Goal: Task Accomplishment & Management: Complete application form

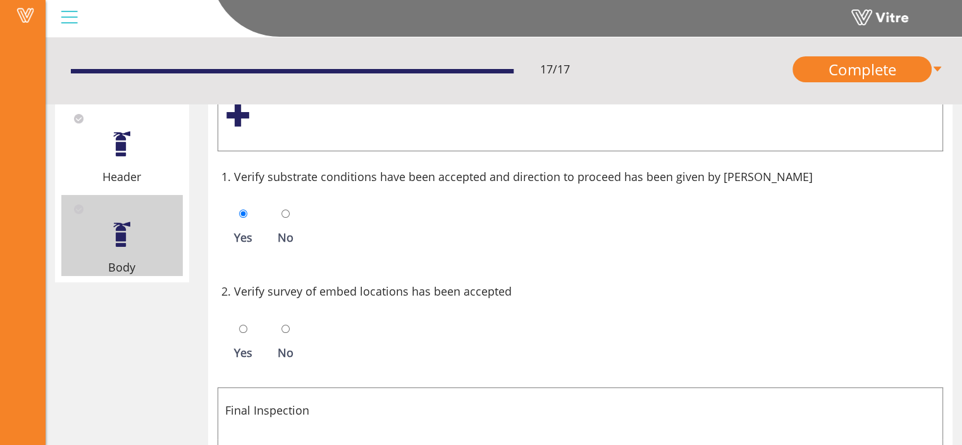
scroll to position [159, 0]
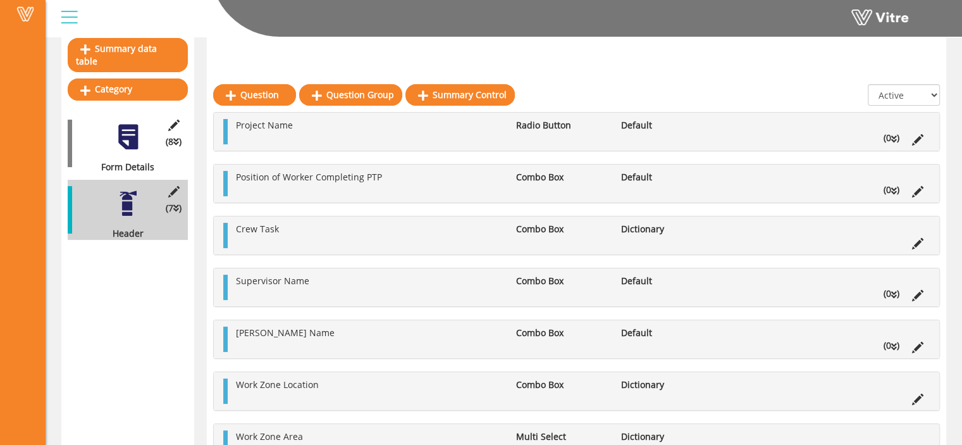
scroll to position [121, 0]
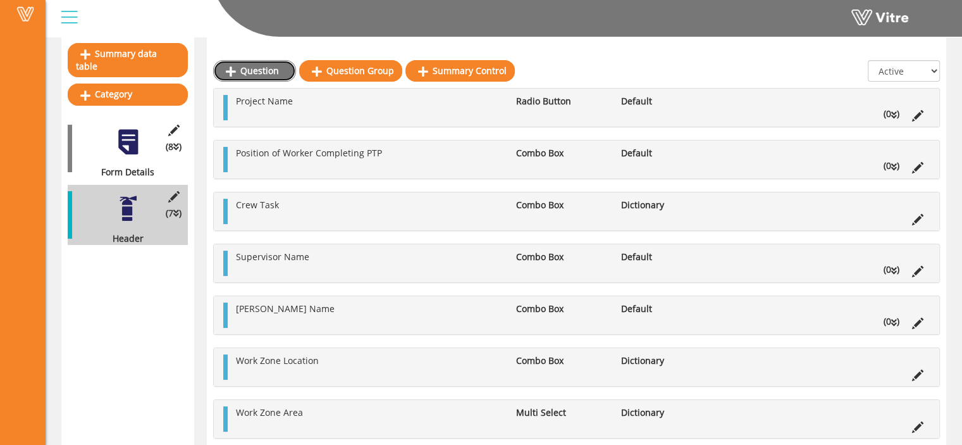
click at [265, 72] on link "Question" at bounding box center [254, 71] width 83 height 22
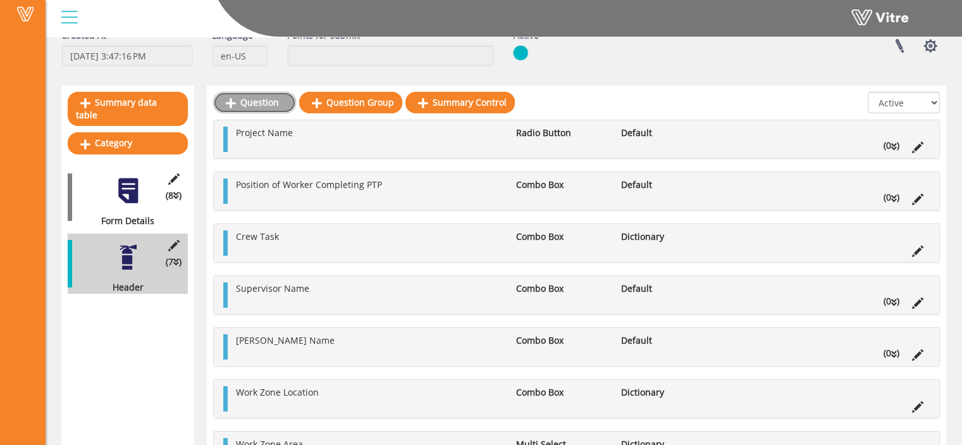
scroll to position [71, 0]
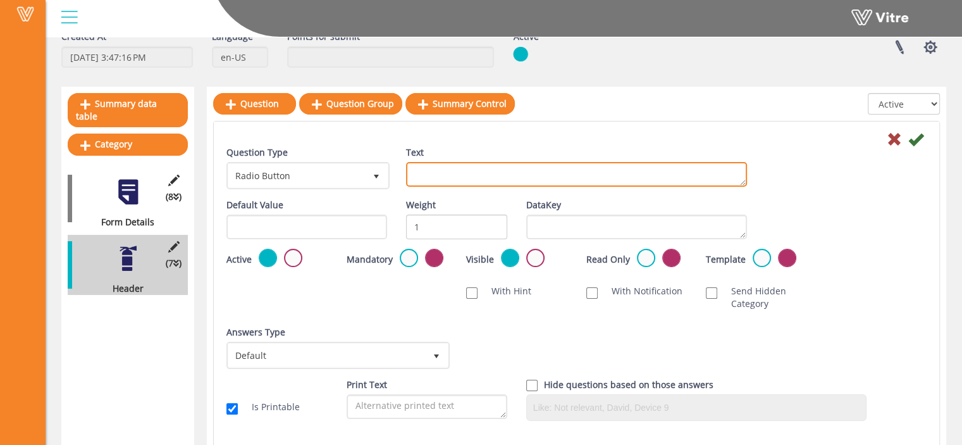
click at [421, 168] on textarea "Text" at bounding box center [576, 174] width 341 height 25
paste textarea "Work Zone Area Specific (Grid Lines)"
type textarea "Work Zone Area Specific (Grid Lines)"
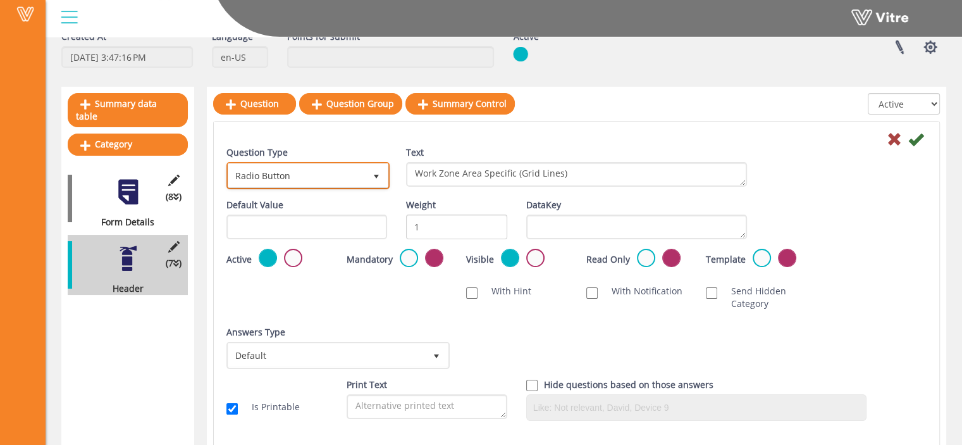
click at [353, 173] on span "Radio Button" at bounding box center [296, 175] width 137 height 23
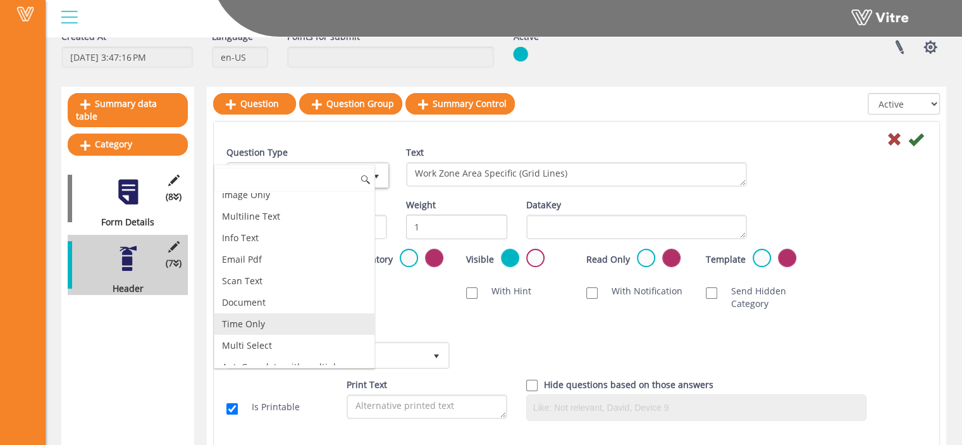
scroll to position [317, 0]
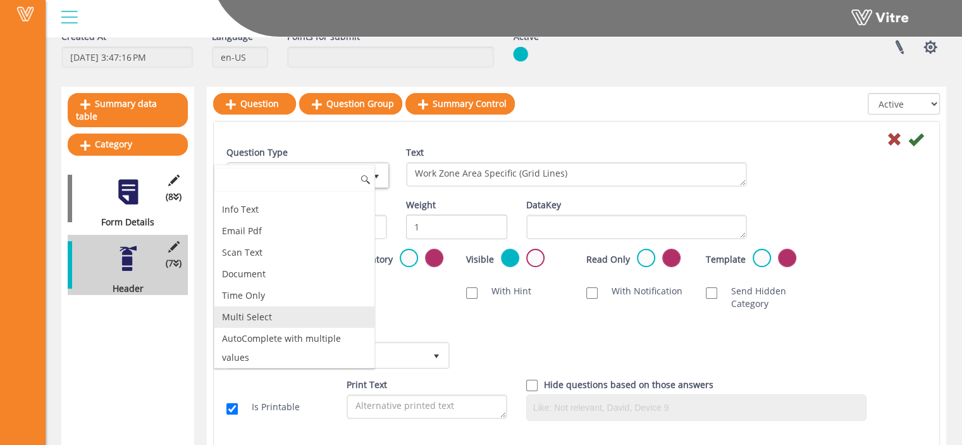
click at [285, 308] on li "Multi Select" at bounding box center [295, 317] width 160 height 22
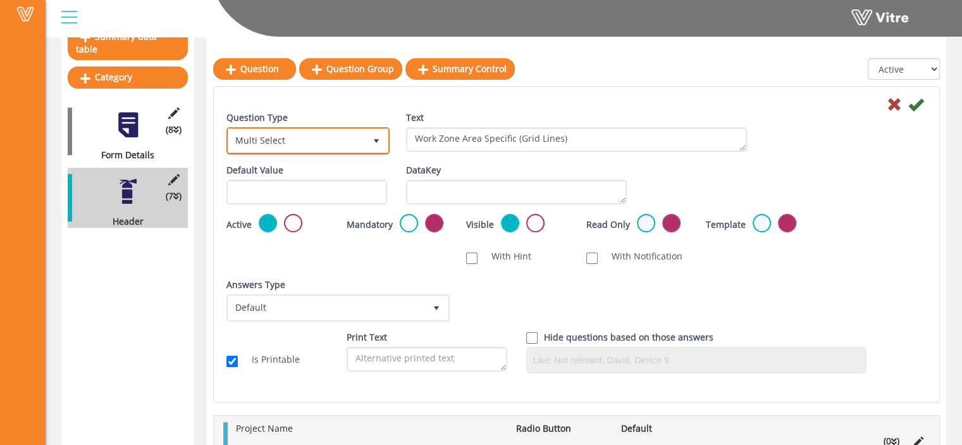
scroll to position [139, 0]
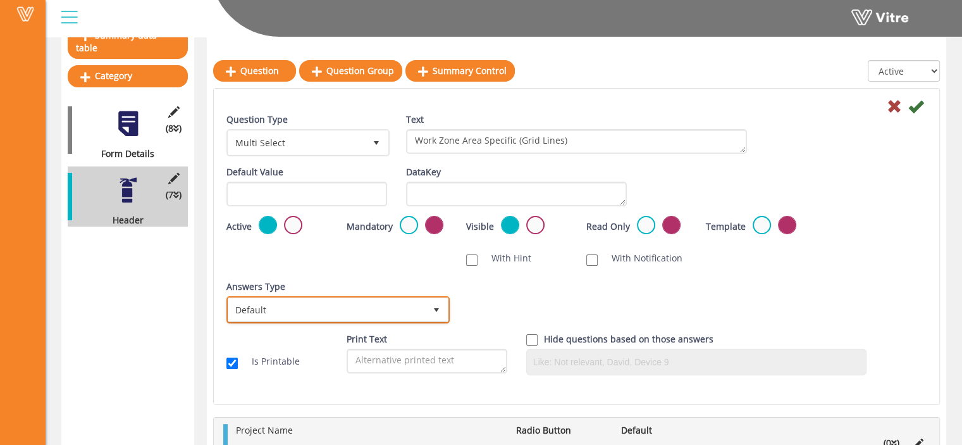
click at [357, 306] on span "Default" at bounding box center [326, 309] width 197 height 23
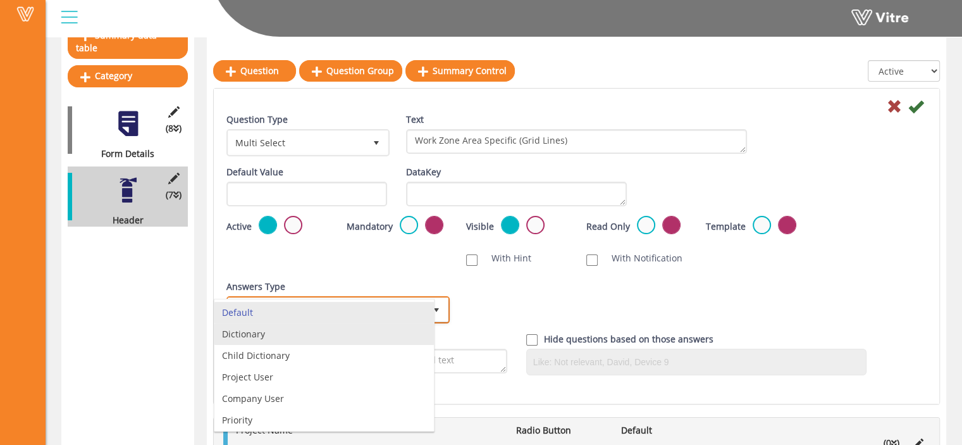
click at [294, 342] on li "Dictionary" at bounding box center [325, 334] width 220 height 22
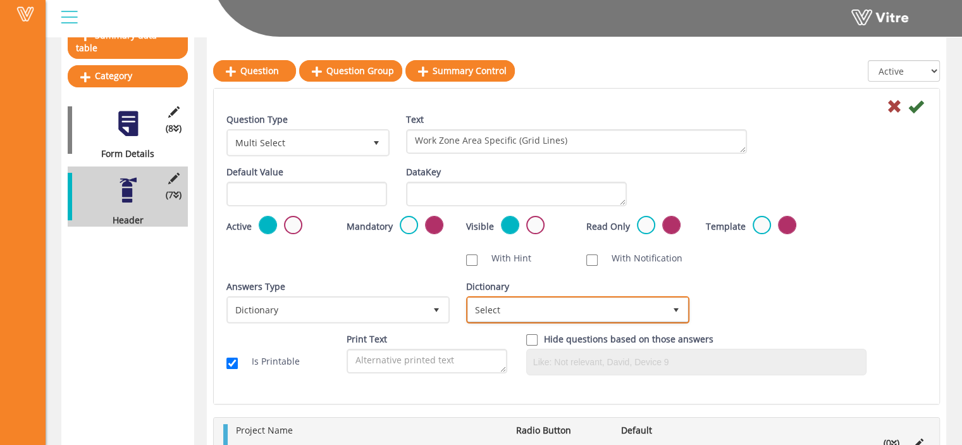
click at [487, 302] on span "Select" at bounding box center [566, 309] width 197 height 23
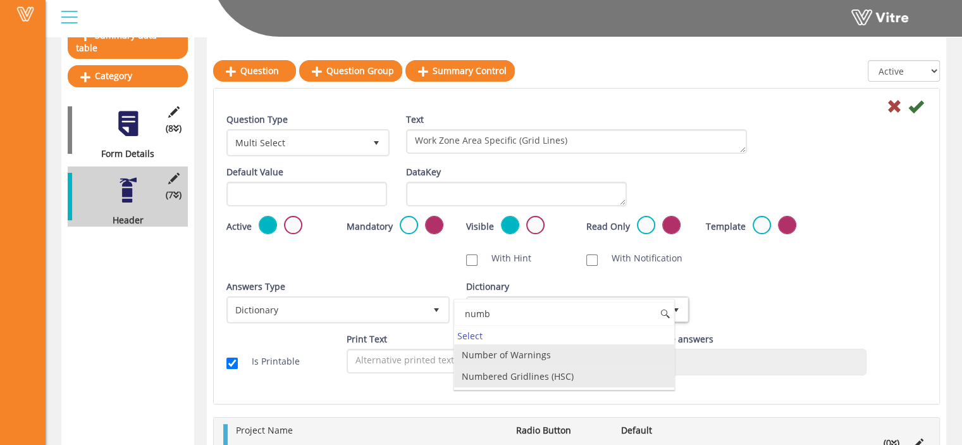
click at [571, 375] on li "Numbered Gridlines (HSC)" at bounding box center [564, 377] width 220 height 22
type input "numb"
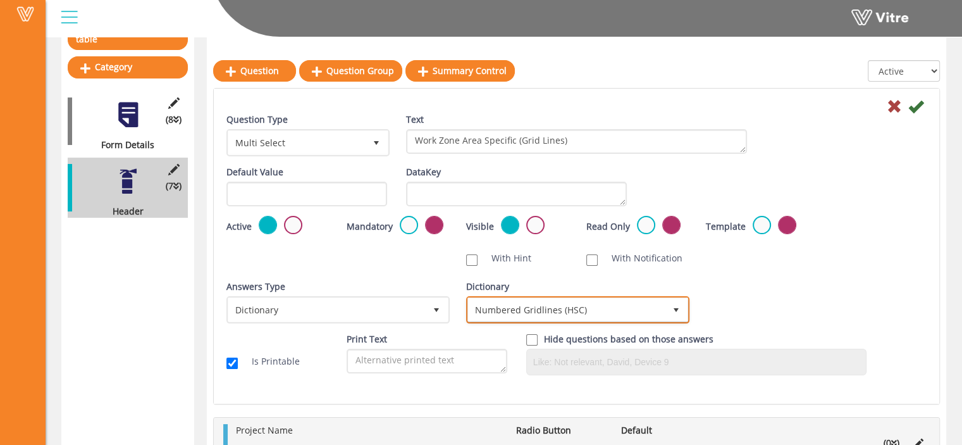
scroll to position [147, 0]
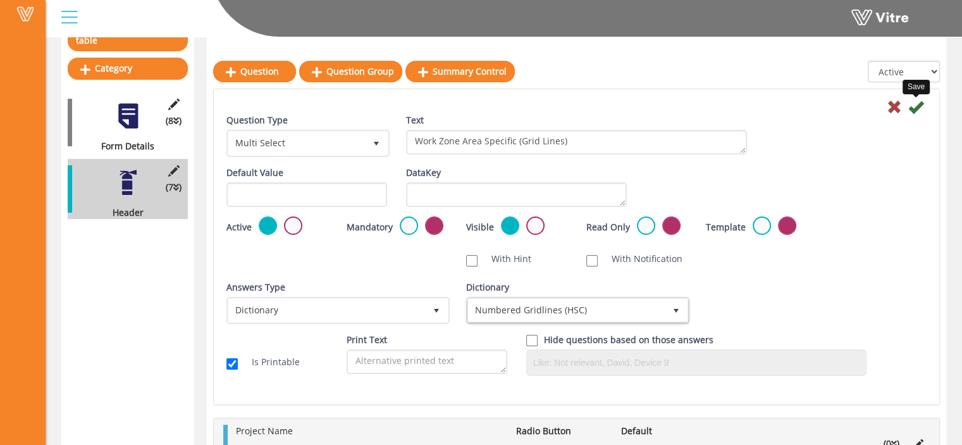
click at [917, 104] on icon at bounding box center [916, 106] width 15 height 15
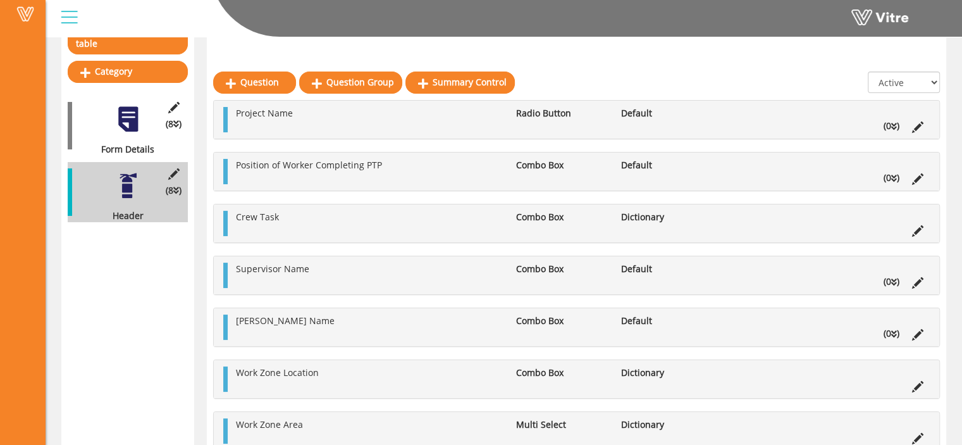
scroll to position [143, 0]
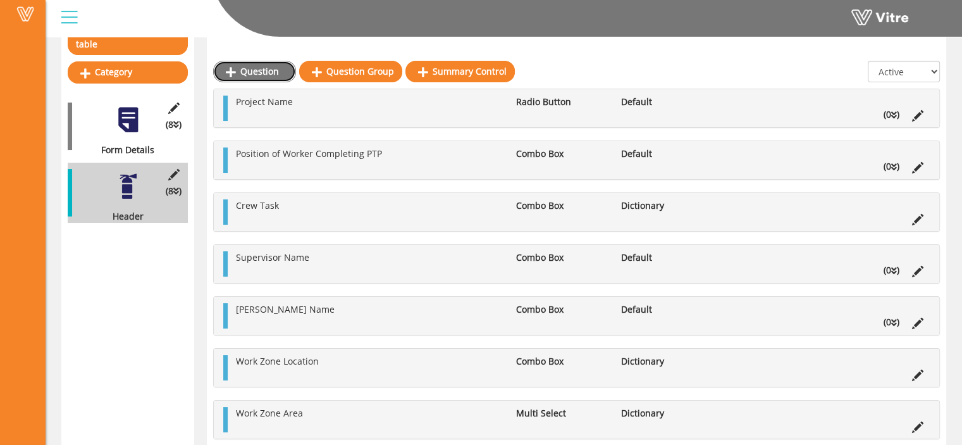
click at [264, 70] on link "Question" at bounding box center [254, 72] width 83 height 22
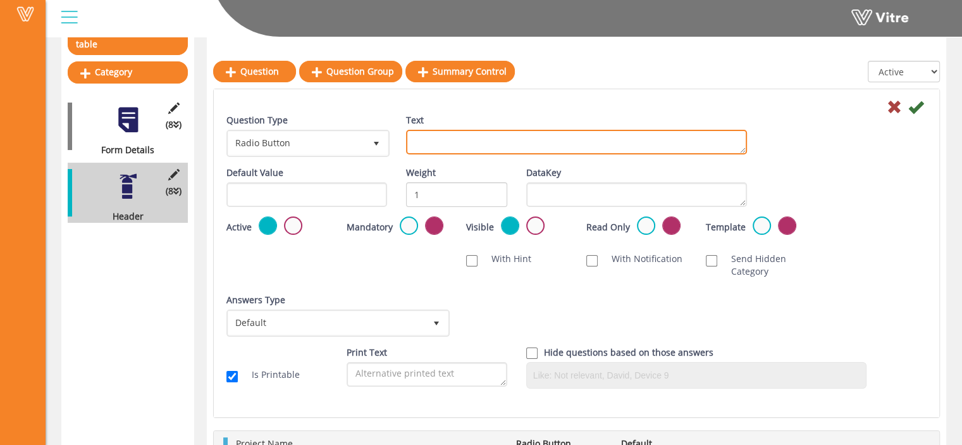
click at [511, 144] on textarea "Text" at bounding box center [576, 142] width 341 height 25
paste textarea "Work Zone Area Specific (Grid Lines )"
type textarea "Work Zone Area Specific"
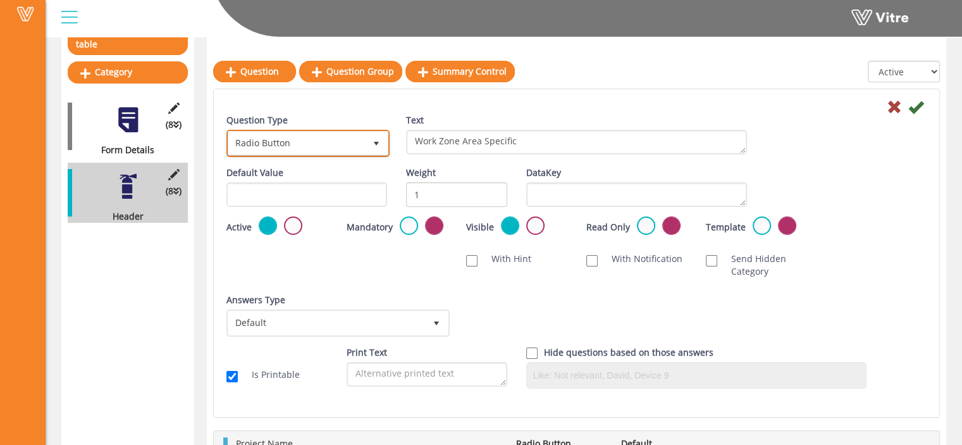
click at [318, 147] on span "Radio Button" at bounding box center [296, 143] width 137 height 23
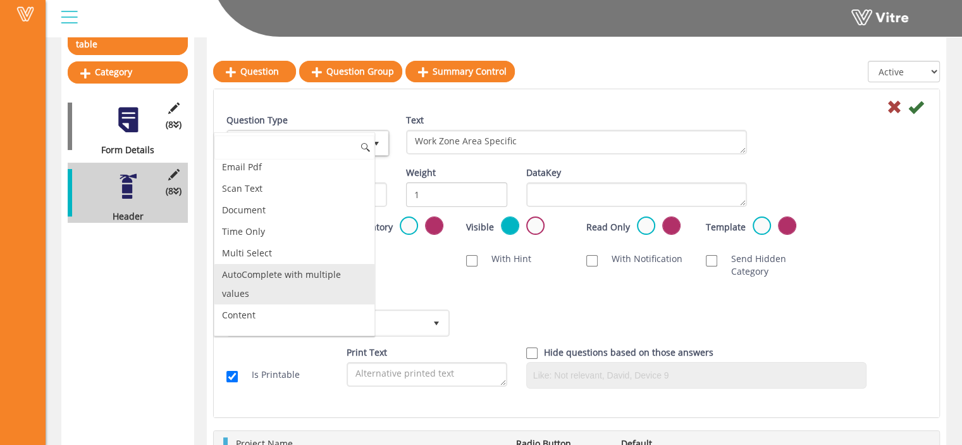
scroll to position [369, 0]
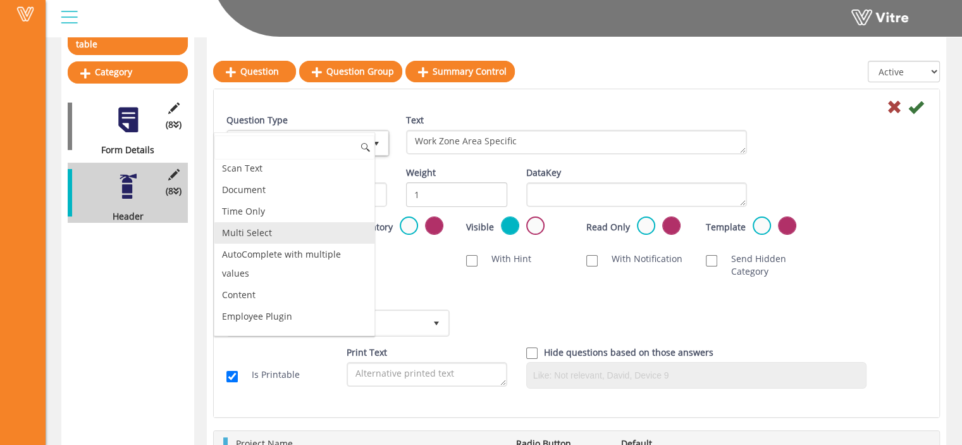
click at [299, 225] on li "Multi Select" at bounding box center [295, 233] width 160 height 22
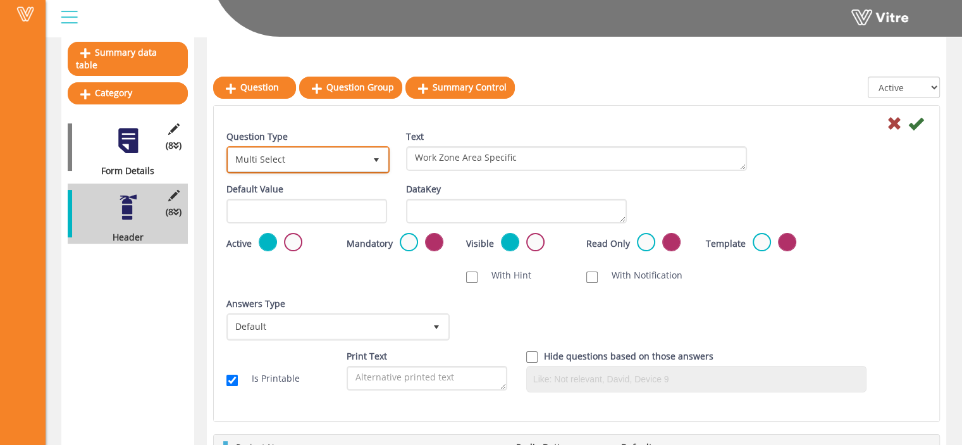
scroll to position [156, 0]
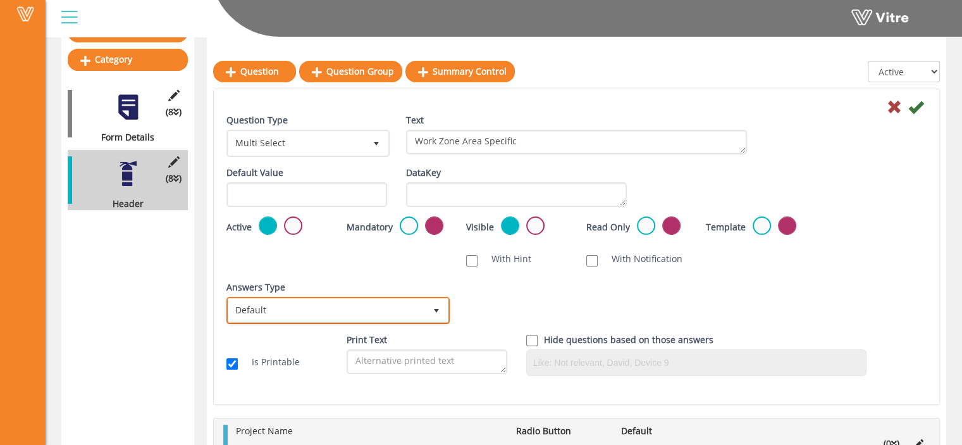
click at [413, 303] on span "Default" at bounding box center [326, 310] width 197 height 23
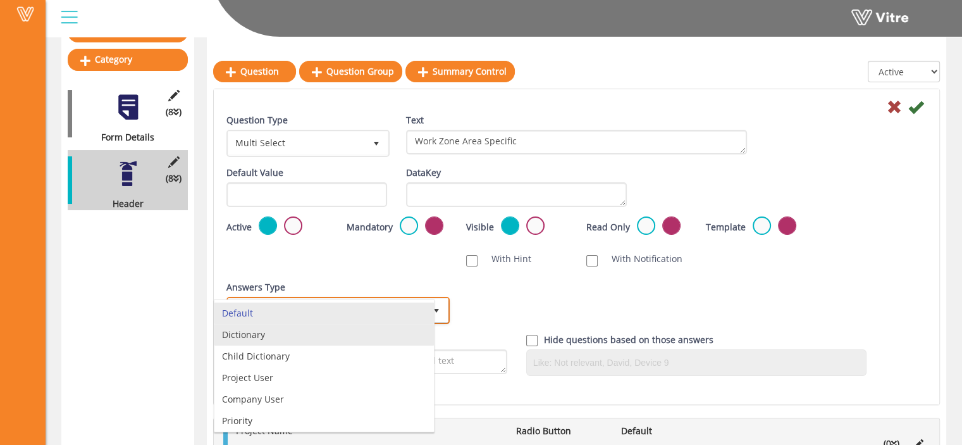
click at [363, 339] on li "Dictionary" at bounding box center [325, 335] width 220 height 22
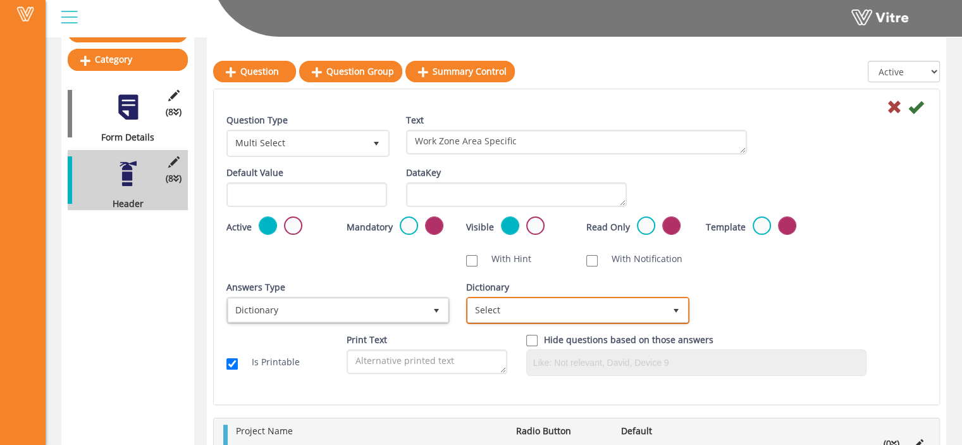
click at [504, 309] on span "Select" at bounding box center [566, 310] width 197 height 23
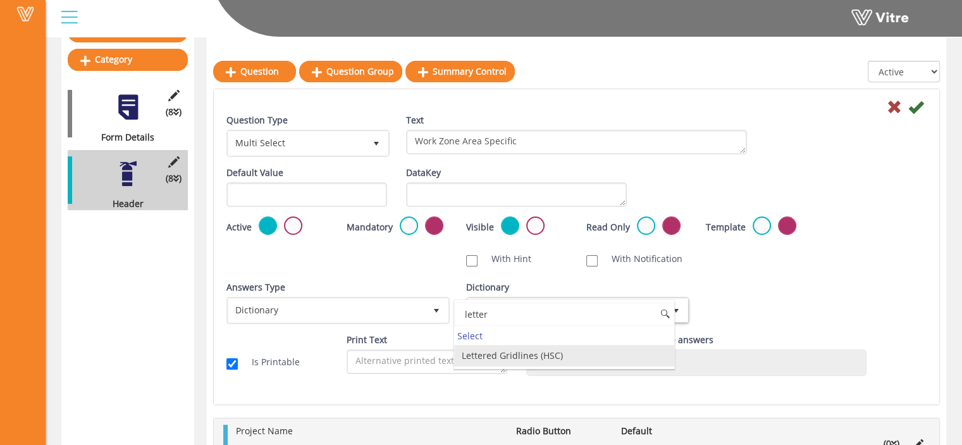
click at [527, 353] on li "Lettered Gridlines (HSC)" at bounding box center [564, 356] width 220 height 22
type input "letter"
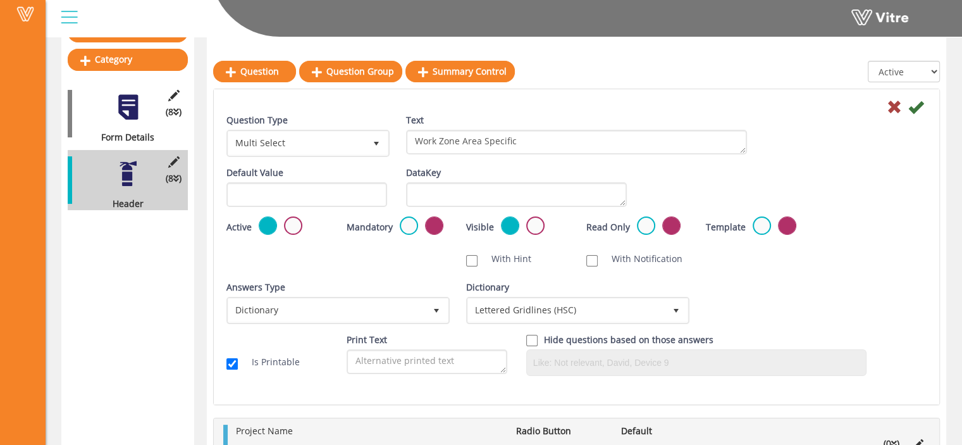
click at [790, 302] on div "Answers Type Dictionary 1 Answers Type Default 0 Module Select Form Context (li…" at bounding box center [577, 307] width 720 height 53
click at [913, 107] on icon at bounding box center [916, 106] width 15 height 15
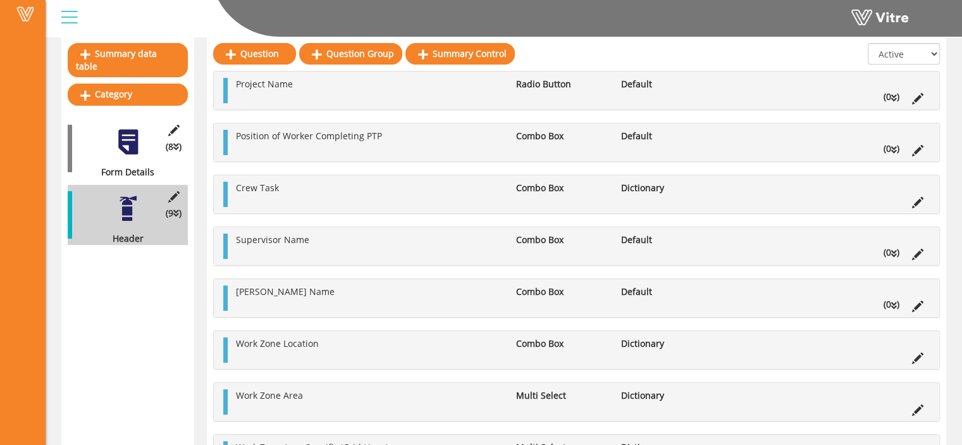
scroll to position [0, 0]
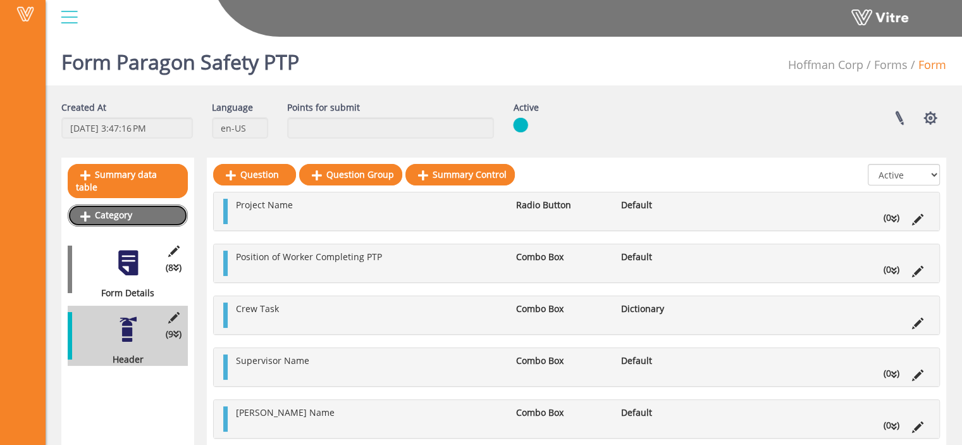
click at [123, 209] on link "Category" at bounding box center [128, 215] width 120 height 22
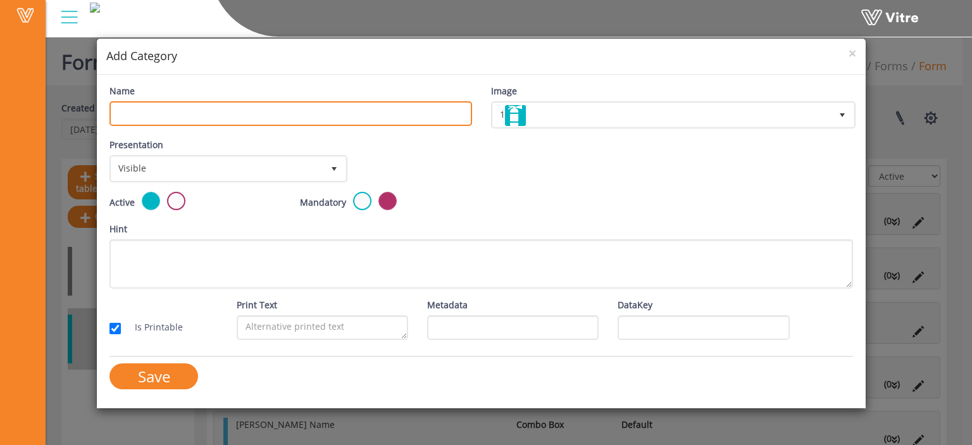
click at [318, 112] on input "Name" at bounding box center [290, 113] width 362 height 25
type input "Body"
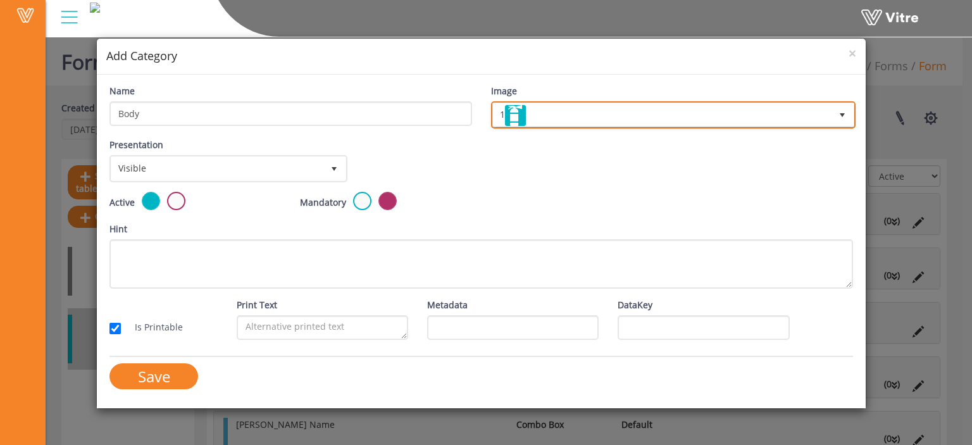
click at [697, 112] on span "1" at bounding box center [662, 114] width 338 height 23
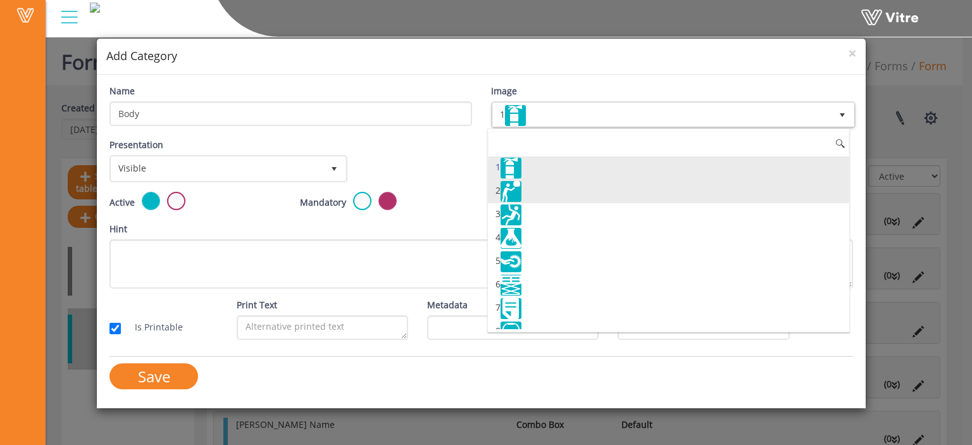
click at [637, 188] on li "2" at bounding box center [668, 191] width 361 height 23
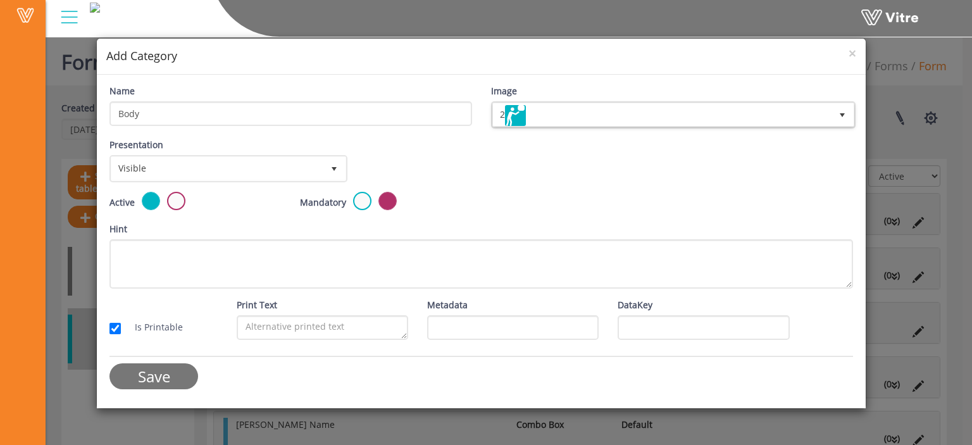
click at [166, 376] on input "Save" at bounding box center [153, 376] width 89 height 26
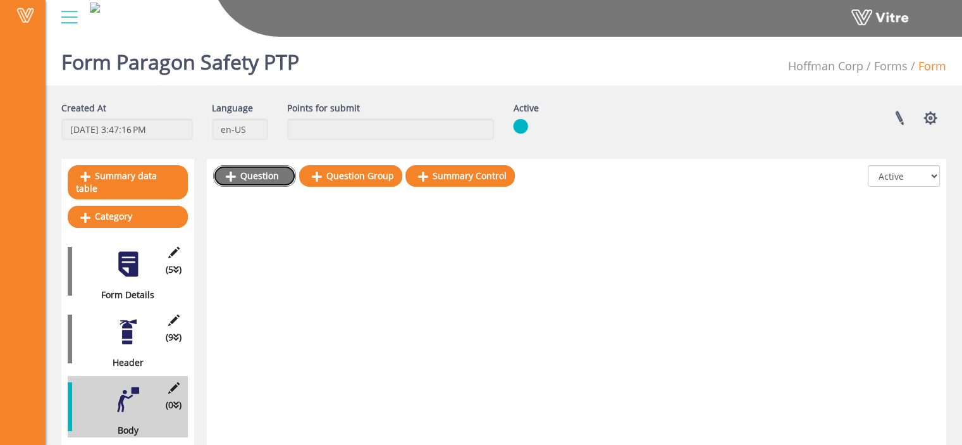
click at [268, 182] on link "Question" at bounding box center [254, 176] width 83 height 22
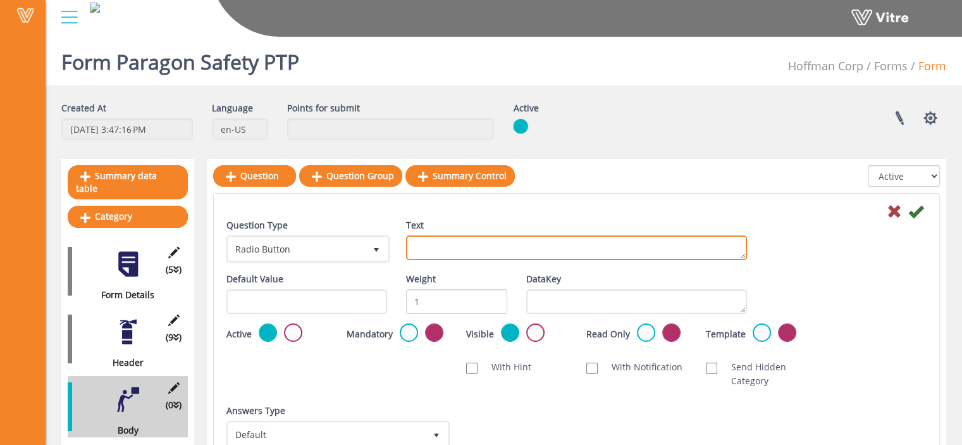
click at [417, 246] on textarea "Text" at bounding box center [576, 247] width 341 height 25
paste textarea "Specific Task(s) to be Performed"
type textarea "Specific Task(s) to be Performed"
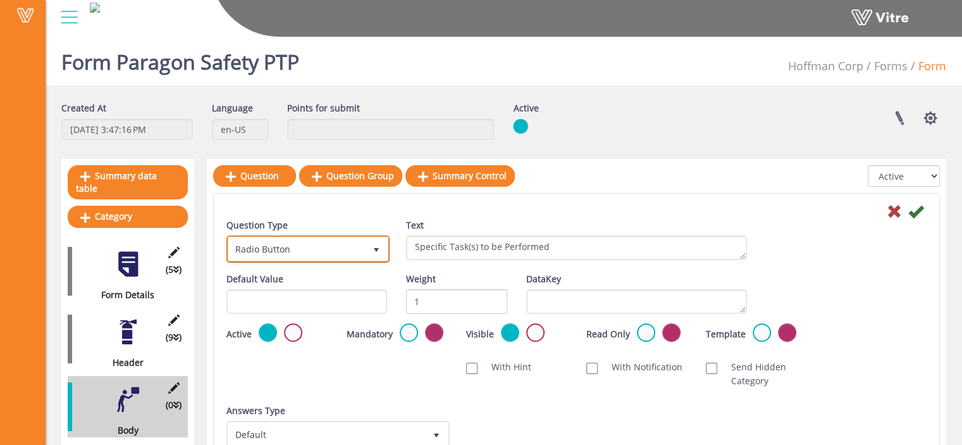
click at [358, 250] on span "Radio Button" at bounding box center [296, 248] width 137 height 23
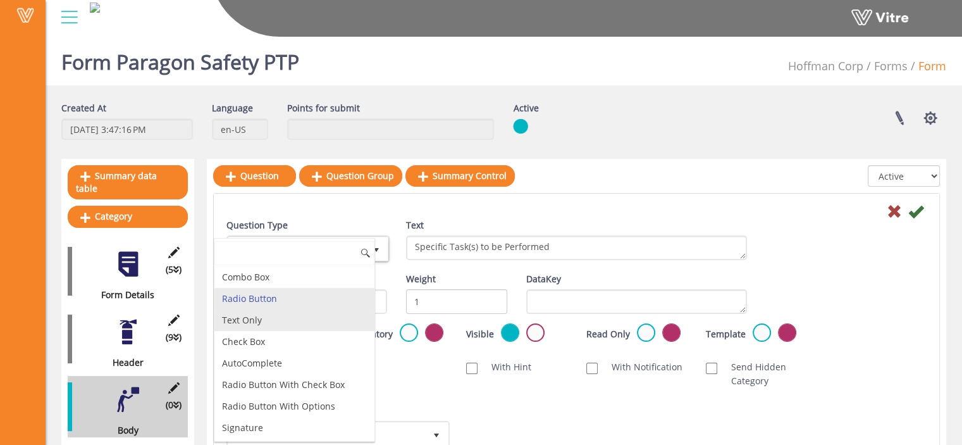
click at [312, 320] on li "Text Only" at bounding box center [295, 320] width 160 height 22
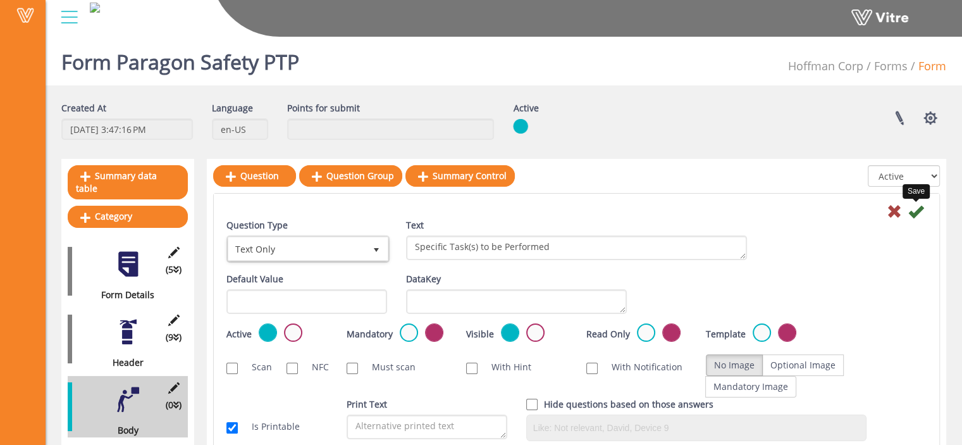
click at [916, 212] on icon at bounding box center [916, 211] width 15 height 15
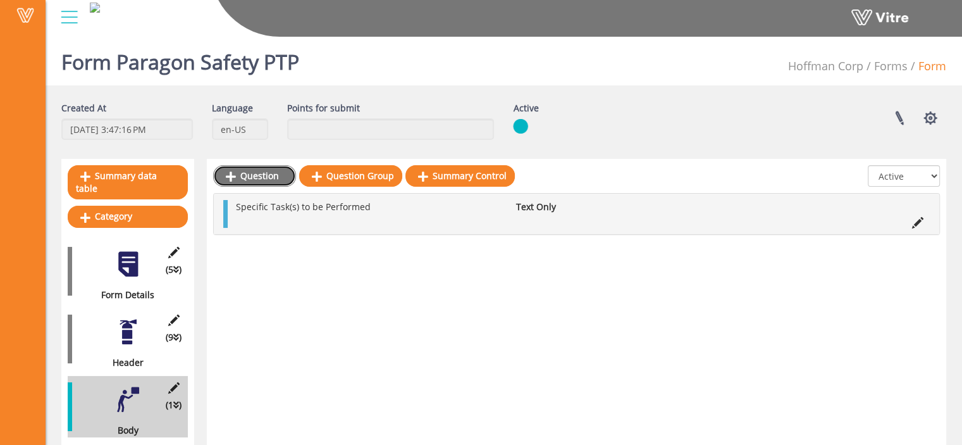
click at [235, 171] on icon at bounding box center [231, 176] width 10 height 11
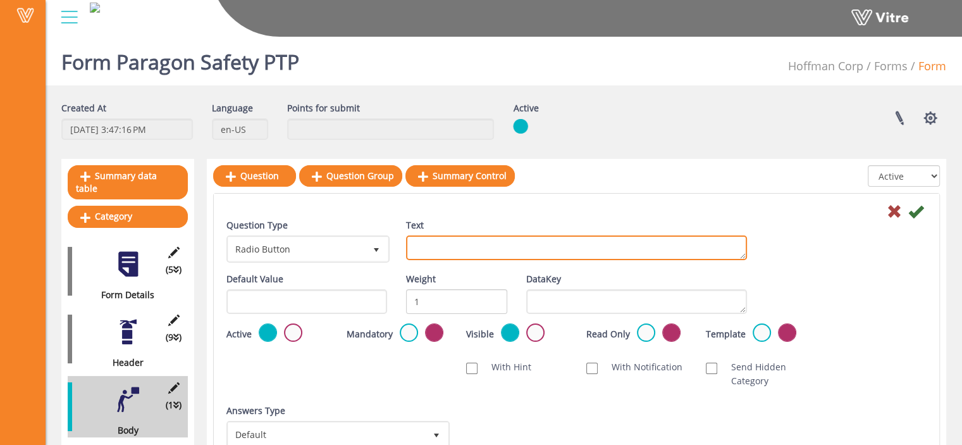
click at [416, 241] on textarea "Text" at bounding box center [576, 247] width 341 height 25
paste textarea "Work Plan Name"
type textarea "Work Plan Name"
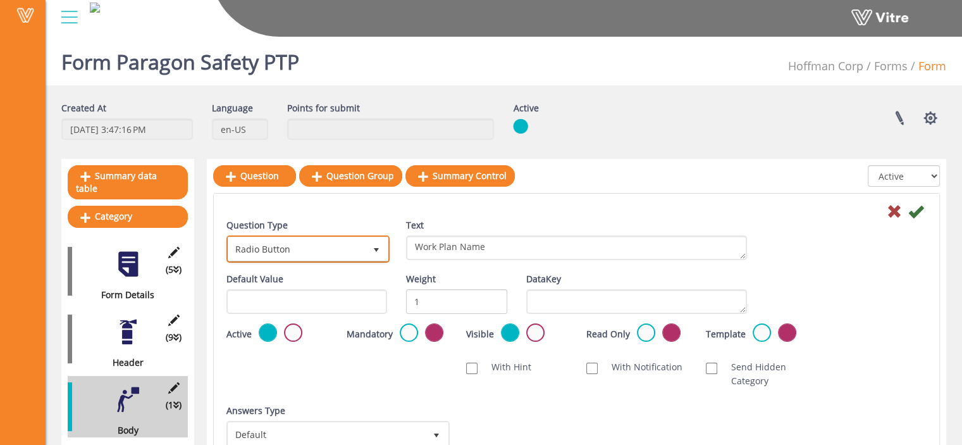
click at [342, 255] on span "Radio Button" at bounding box center [296, 248] width 137 height 23
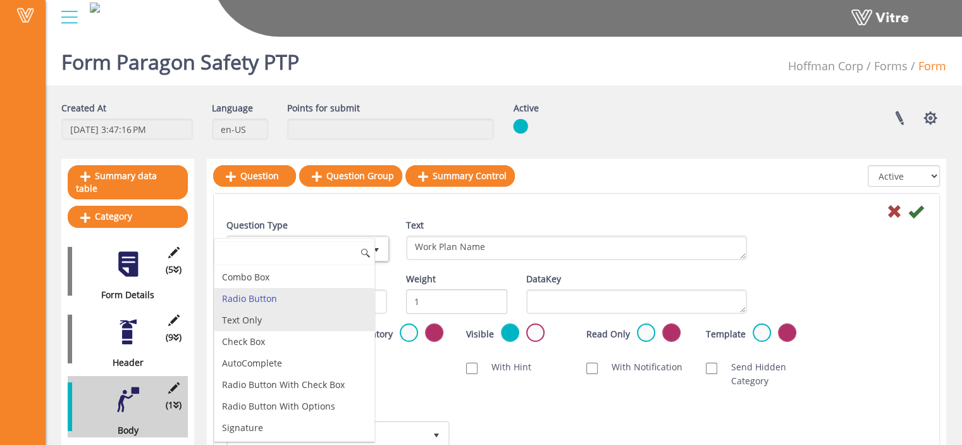
click at [313, 322] on li "Text Only" at bounding box center [295, 320] width 160 height 22
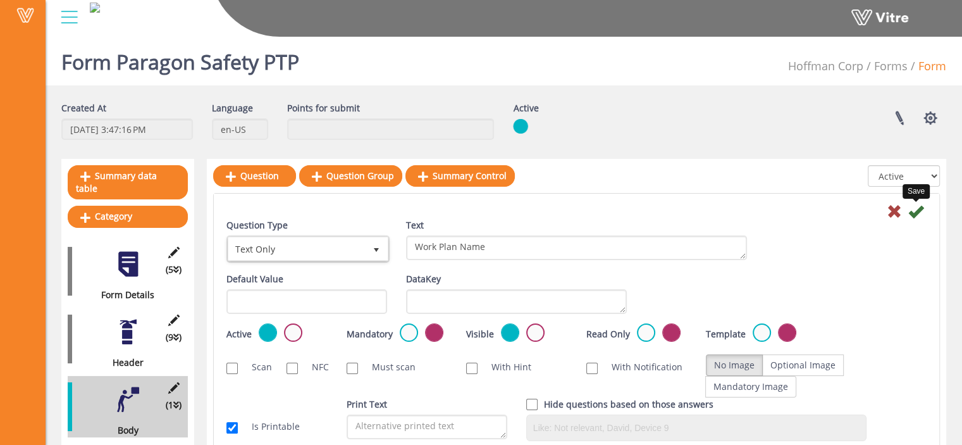
click at [914, 215] on icon at bounding box center [916, 211] width 15 height 15
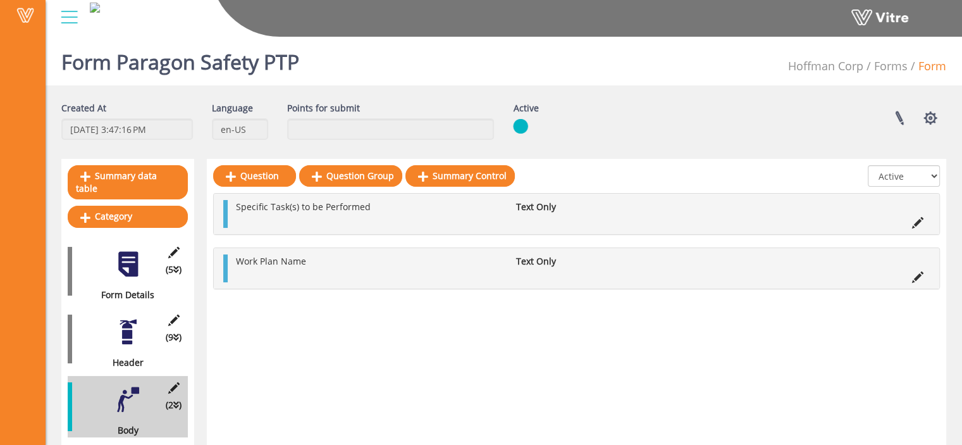
scroll to position [32, 0]
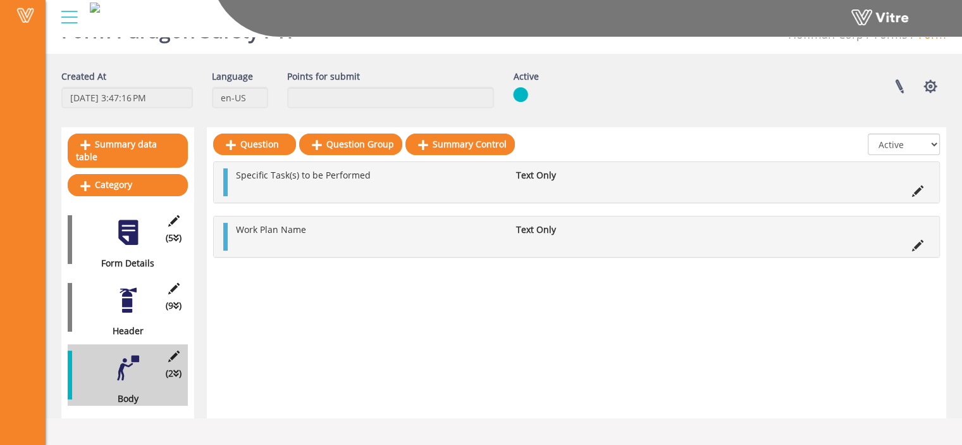
click at [405, 288] on div "Question Question Group Summary Control All Active Not Active Specific Task(s) …" at bounding box center [577, 272] width 740 height 291
click at [261, 141] on link "Question" at bounding box center [254, 145] width 83 height 22
click at [382, 330] on div "Question Question Group Summary Control All Active Not Active Specific Task(s) …" at bounding box center [577, 272] width 740 height 291
click at [327, 284] on div "Question Question Group Summary Control All Active Not Active Specific Task(s) …" at bounding box center [577, 272] width 740 height 291
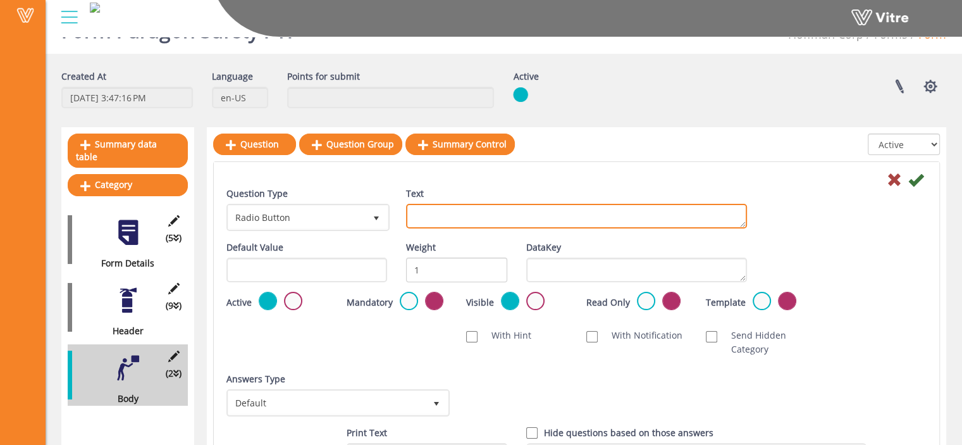
click at [429, 216] on textarea "Text" at bounding box center [576, 216] width 341 height 25
paste textarea "Type of Work Plan"
type textarea "Type of Work Plan"
